Goal: Find specific fact

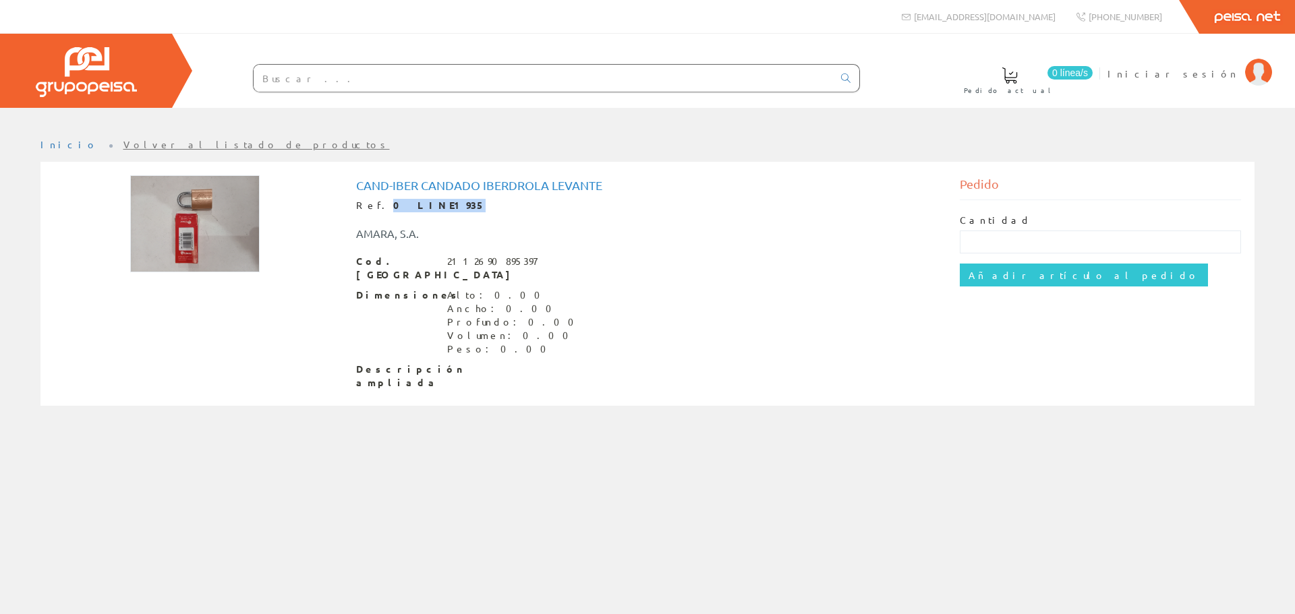
drag, startPoint x: 374, startPoint y: 206, endPoint x: 436, endPoint y: 207, distance: 62.0
click at [436, 207] on div "Ref. 0 LINE1935" at bounding box center [647, 205] width 583 height 13
copy strong "0 LINE1935"
click at [466, 264] on div "2112690895397" at bounding box center [492, 261] width 90 height 13
